Goal: Browse casually

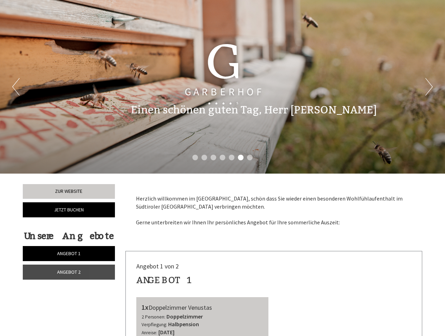
click at [223, 168] on div "Previous Next 1 2 3 4 5 6 7" at bounding box center [222, 87] width 445 height 174
click at [16, 87] on button "Previous" at bounding box center [15, 87] width 7 height 18
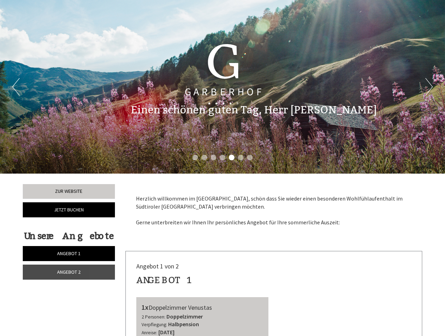
click at [429, 87] on button "Next" at bounding box center [428, 87] width 7 height 18
click at [195, 158] on li "1" at bounding box center [195, 158] width 6 height 6
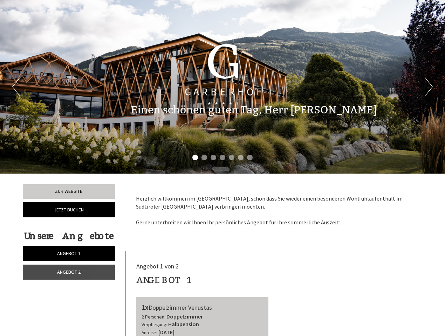
click at [204, 158] on li "2" at bounding box center [205, 158] width 6 height 6
click at [213, 158] on li "3" at bounding box center [214, 158] width 6 height 6
click at [223, 158] on li "4" at bounding box center [223, 158] width 6 height 6
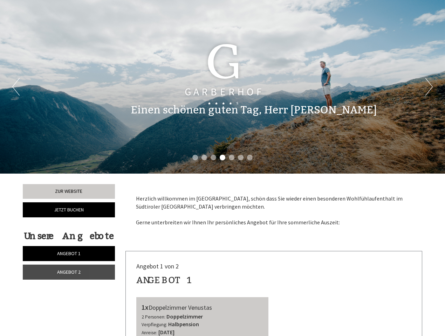
click at [232, 158] on li "5" at bounding box center [232, 158] width 6 height 6
click at [241, 158] on li "6" at bounding box center [241, 158] width 6 height 6
click at [250, 158] on li "7" at bounding box center [250, 158] width 6 height 6
